Goal: Task Accomplishment & Management: Complete application form

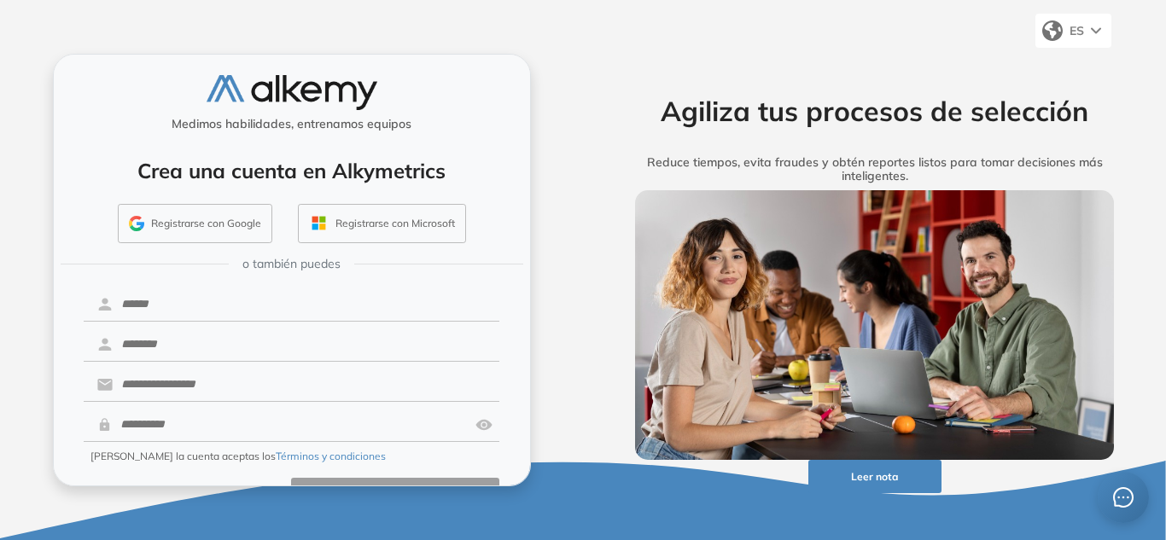
click at [209, 213] on button "Registrarse con Google" at bounding box center [195, 223] width 154 height 39
